Goal: Transaction & Acquisition: Purchase product/service

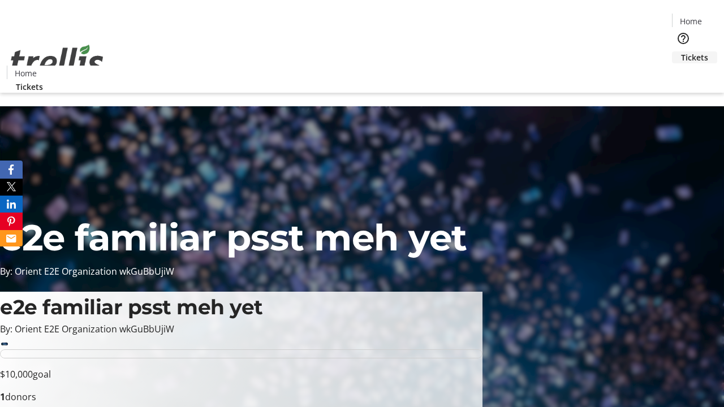
click at [681, 51] on span "Tickets" at bounding box center [694, 57] width 27 height 12
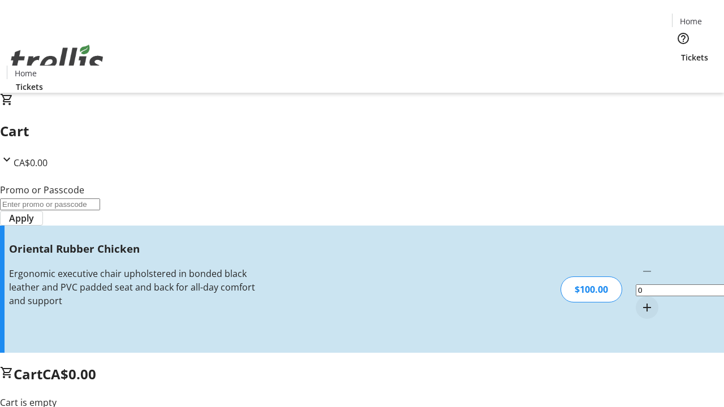
click at [640, 301] on mat-icon "Increment by one" at bounding box center [647, 308] width 14 height 14
type input "1"
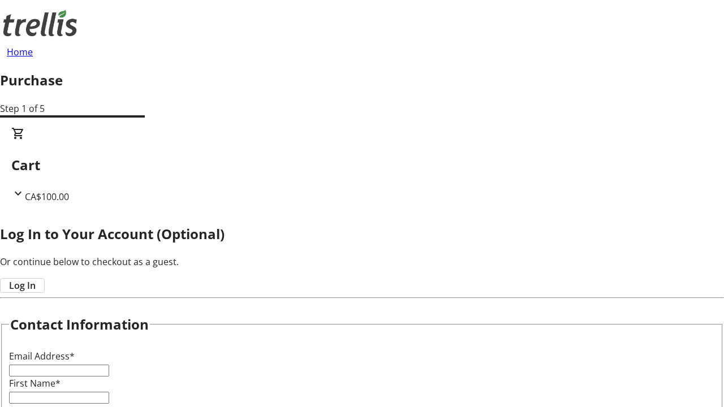
type input "FREE"
type input "[PERSON_NAME][EMAIL_ADDRESS][DOMAIN_NAME]"
type input "[PERSON_NAME]"
